Goal: Navigation & Orientation: Find specific page/section

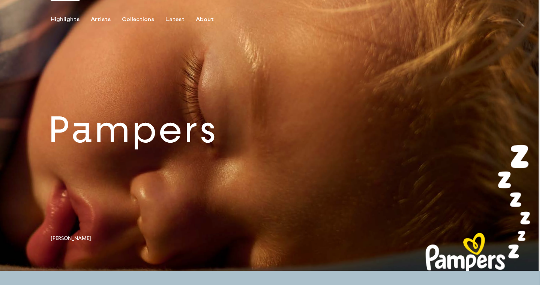
click at [111, 143] on link at bounding box center [269, 135] width 539 height 270
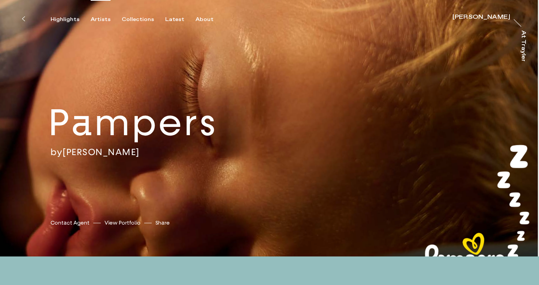
click at [98, 21] on div "Artists" at bounding box center [101, 19] width 20 height 7
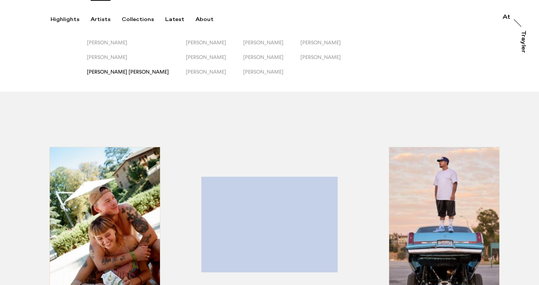
click at [110, 73] on span "[PERSON_NAME] [PERSON_NAME]" at bounding box center [128, 72] width 82 height 6
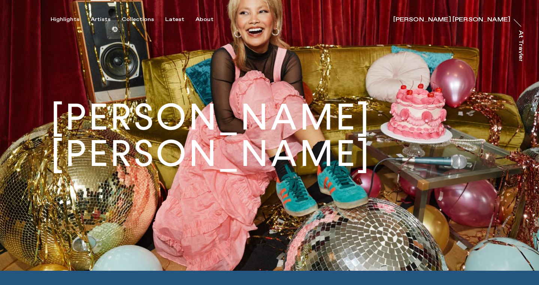
click at [102, 19] on div "Artists" at bounding box center [101, 19] width 20 height 7
